Goal: Task Accomplishment & Management: Complete application form

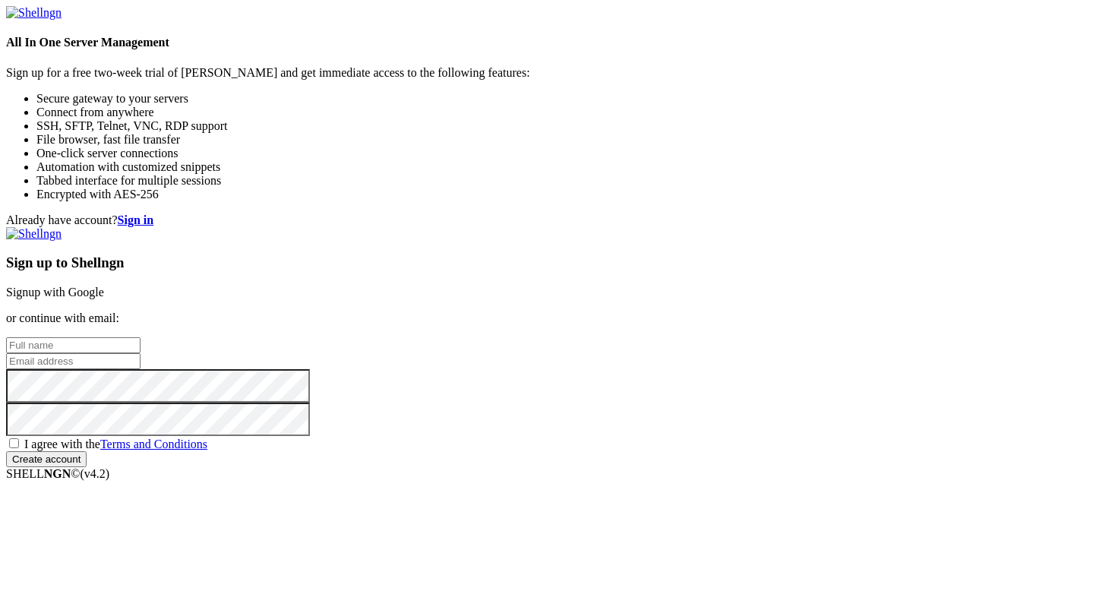
click at [141, 337] on input "text" at bounding box center [73, 345] width 134 height 16
type input "[PERSON_NAME]"
click at [598, 404] on div "Sign up to Shellngn Signup with Google or continue with email: [PERSON_NAME] I …" at bounding box center [556, 347] width 1100 height 240
click at [207, 437] on span "I agree with the Terms and Conditions" at bounding box center [115, 443] width 183 height 13
click at [19, 438] on input "I agree with the Terms and Conditions" at bounding box center [14, 443] width 10 height 10
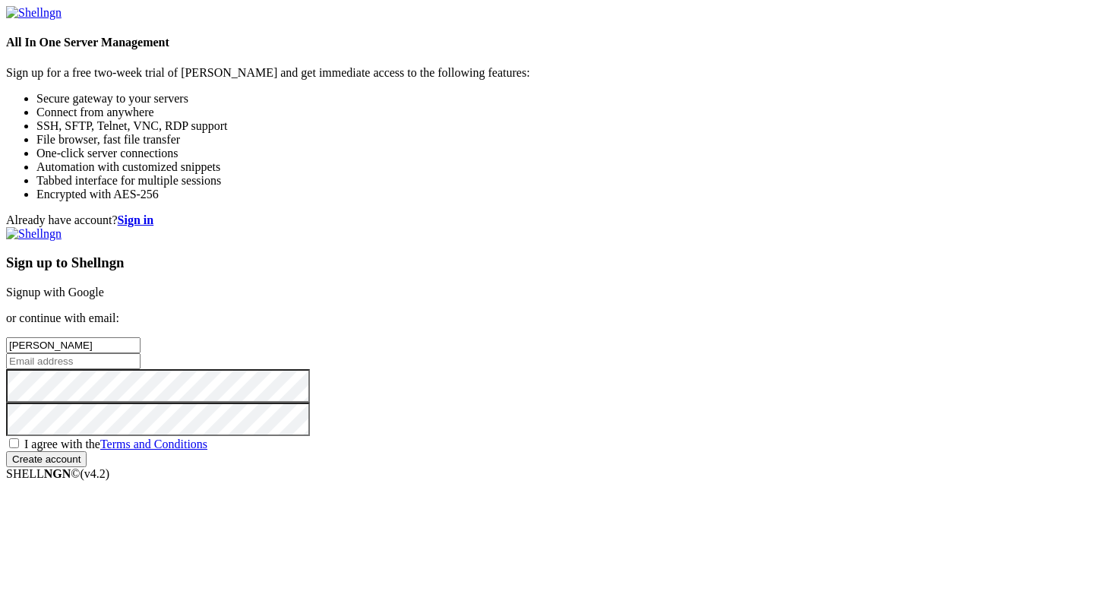
checkbox input "true"
click at [141, 353] on input "email" at bounding box center [73, 361] width 134 height 16
paste input "[EMAIL_ADDRESS][DOMAIN_NAME]"
type input "[EMAIL_ADDRESS][DOMAIN_NAME]"
click at [87, 467] on input "Create account" at bounding box center [46, 459] width 81 height 16
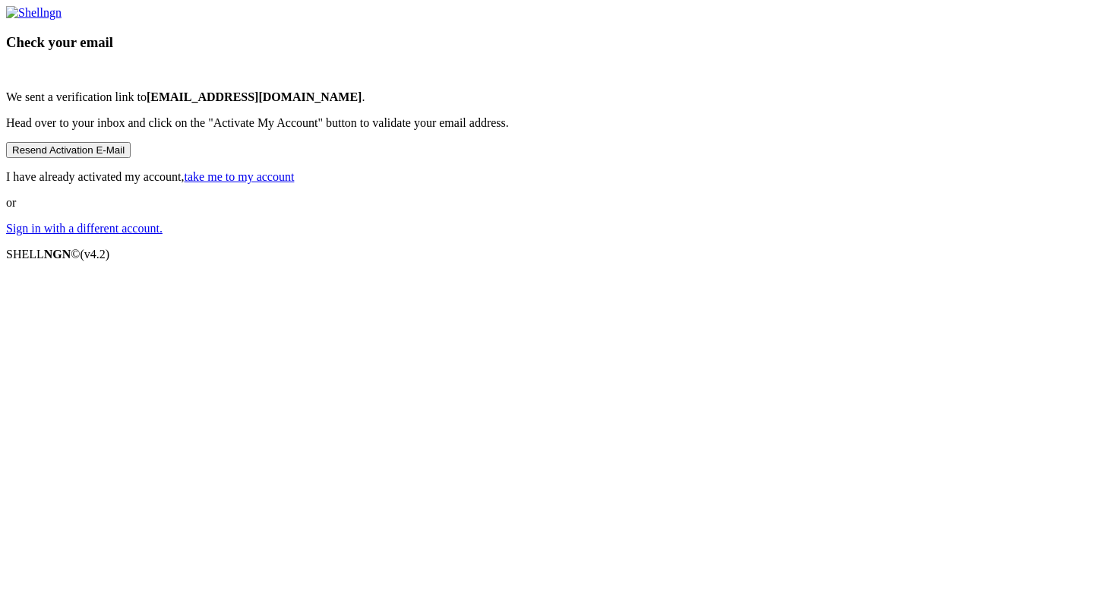
click at [295, 183] on link "take me to my account" at bounding box center [240, 176] width 110 height 13
